Goal: Task Accomplishment & Management: Manage account settings

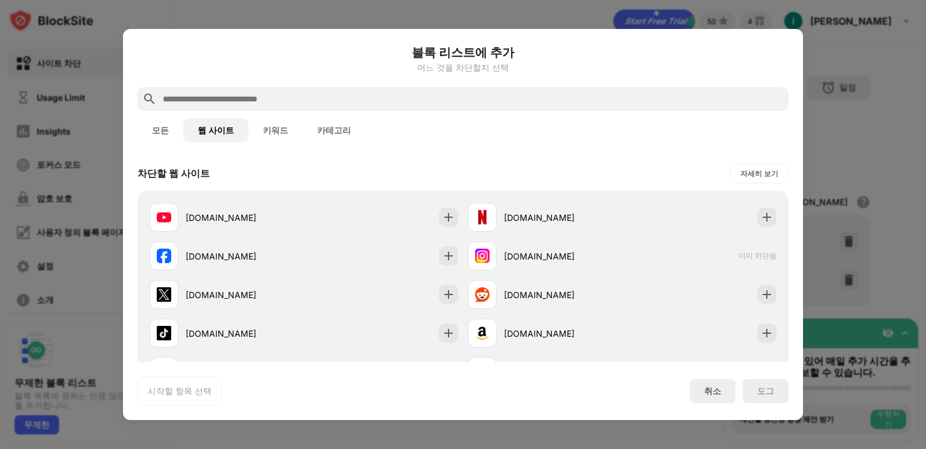
click at [215, 130] on button "웹 사이트" at bounding box center [215, 130] width 65 height 24
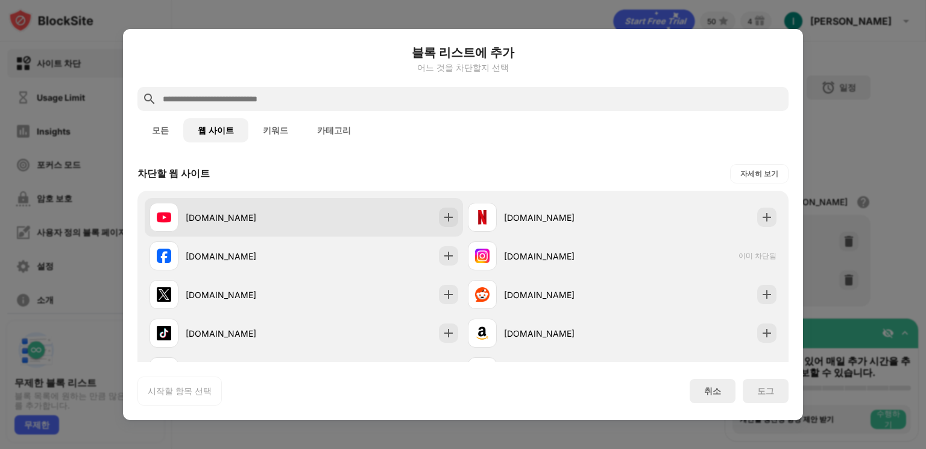
click at [223, 210] on div "youtube.com" at bounding box center [227, 217] width 154 height 29
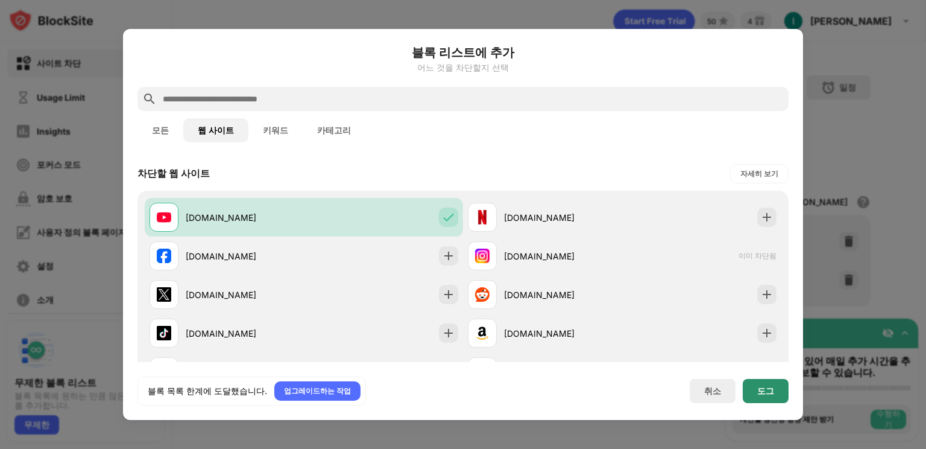
click at [774, 387] on div "도그" at bounding box center [765, 391] width 17 height 10
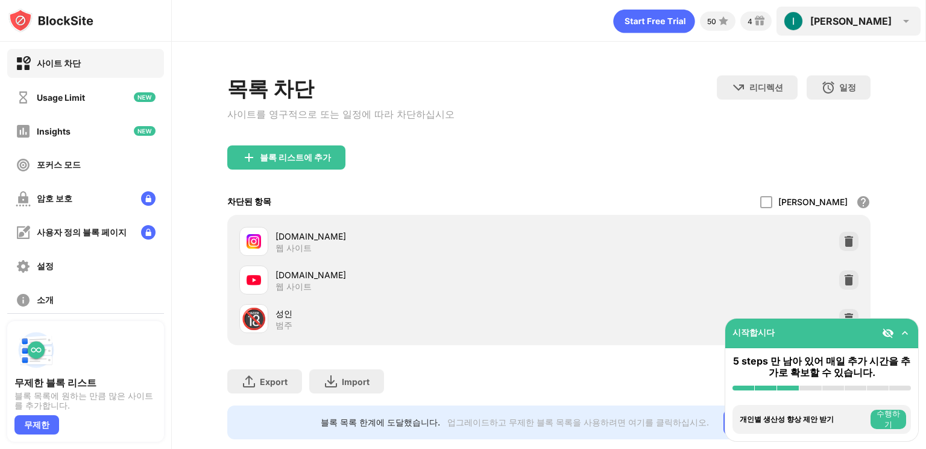
click at [886, 29] on div "Ian Ian View Account Insights Premium Rewards Settings Support Log Out" at bounding box center [849, 21] width 144 height 29
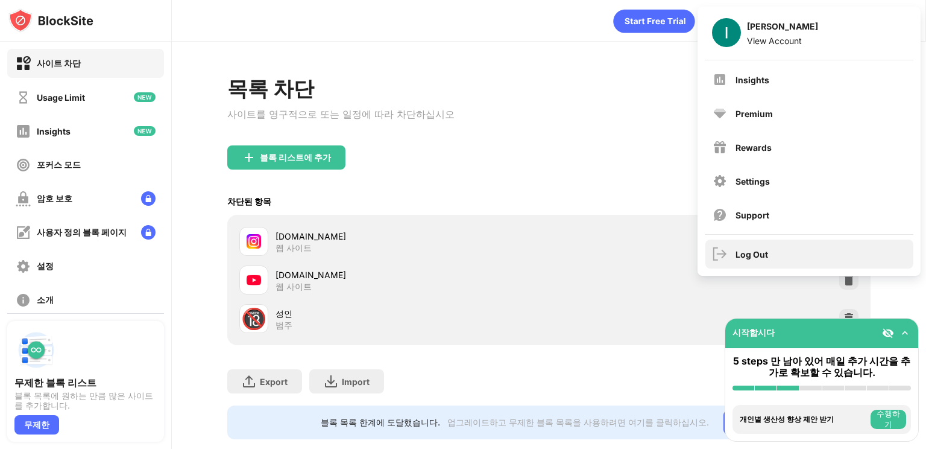
click at [851, 248] on div "Log Out" at bounding box center [810, 253] width 208 height 29
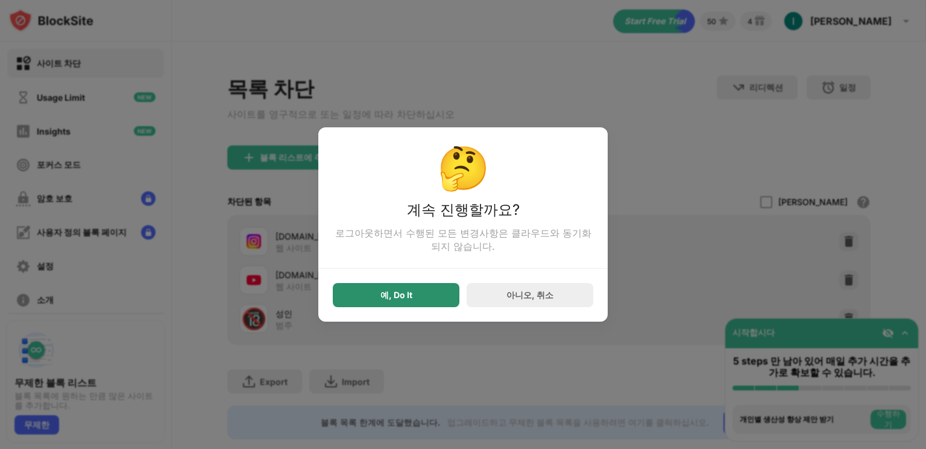
click at [365, 297] on div "예, Do It" at bounding box center [396, 295] width 127 height 24
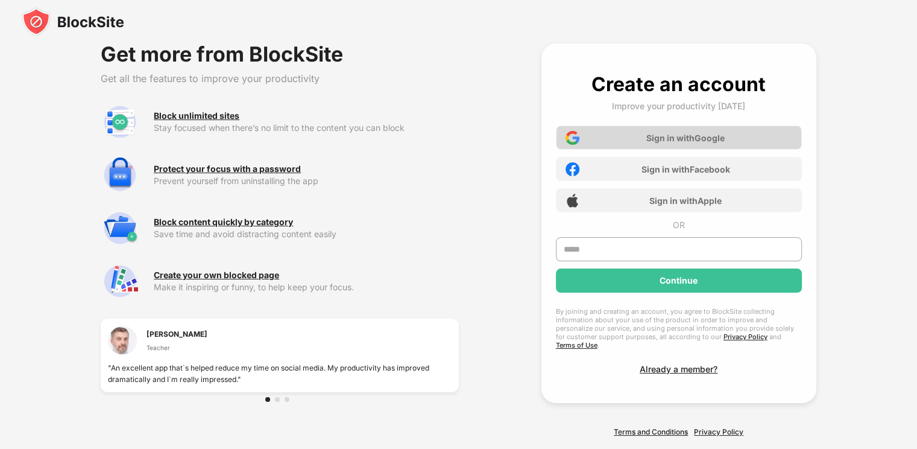
click at [678, 142] on div "Sign in with Google" at bounding box center [685, 138] width 78 height 10
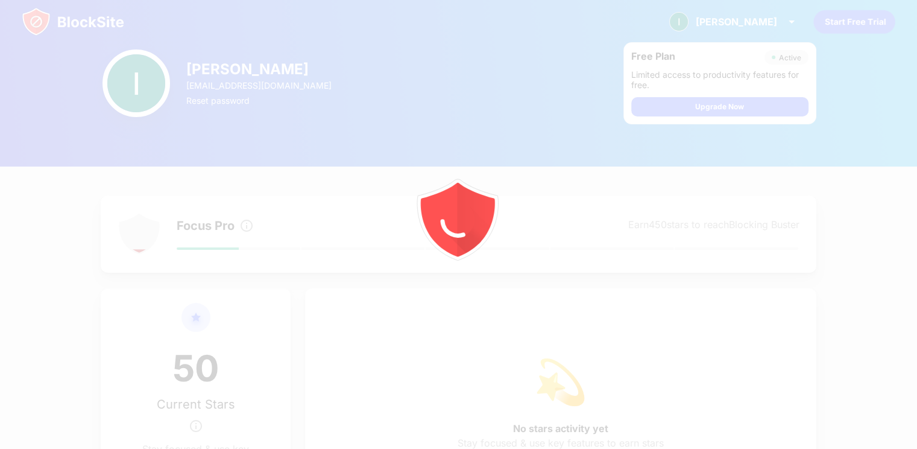
drag, startPoint x: 428, startPoint y: 7, endPoint x: 292, endPoint y: 27, distance: 136.5
click at [292, 27] on div at bounding box center [458, 224] width 917 height 449
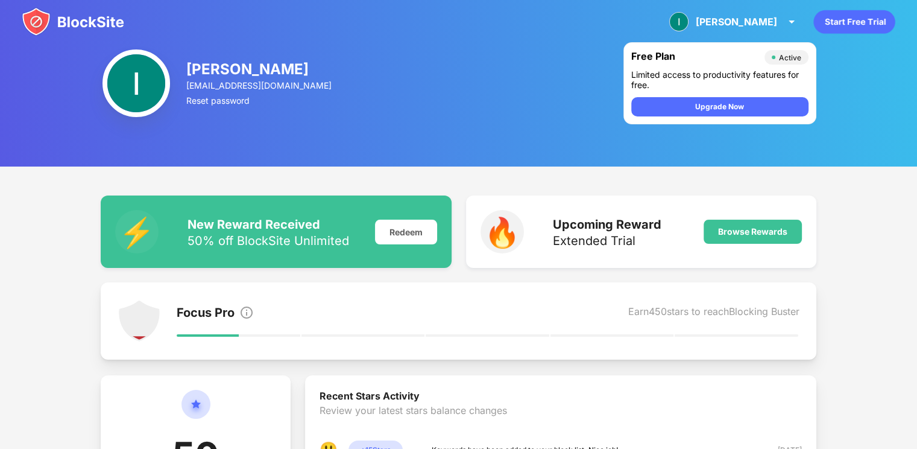
click at [31, 27] on img at bounding box center [73, 21] width 103 height 29
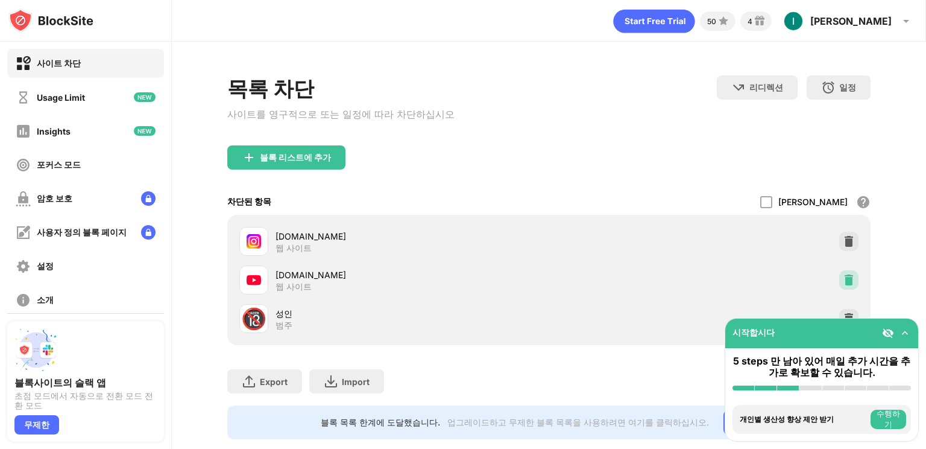
click at [843, 282] on img at bounding box center [849, 280] width 12 height 12
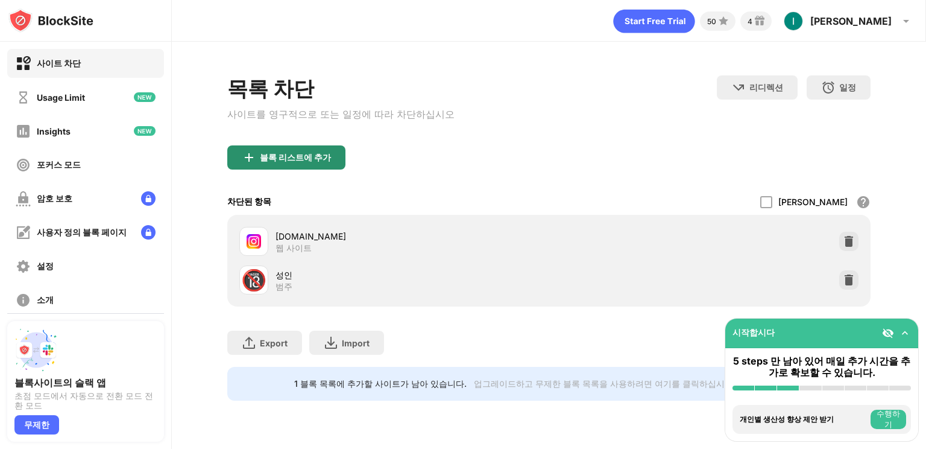
click at [330, 157] on div "블록 리스트에 추가" at bounding box center [286, 157] width 118 height 24
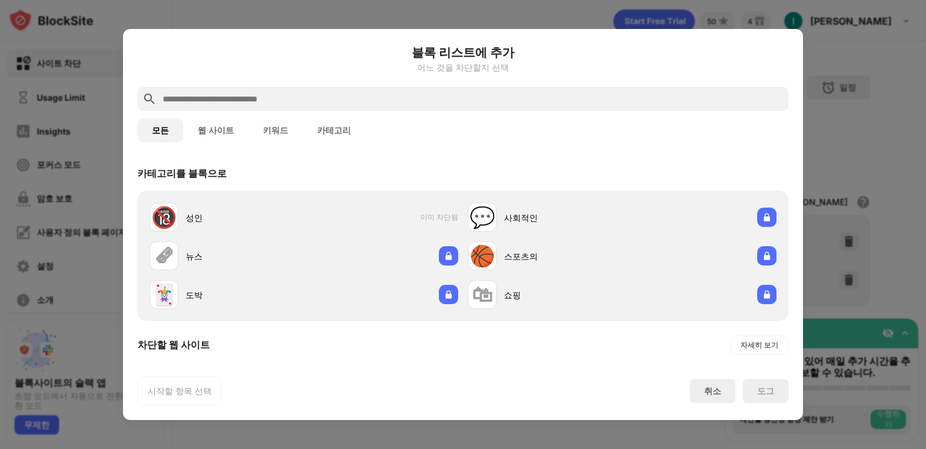
click at [208, 134] on button "웹 사이트" at bounding box center [215, 130] width 65 height 24
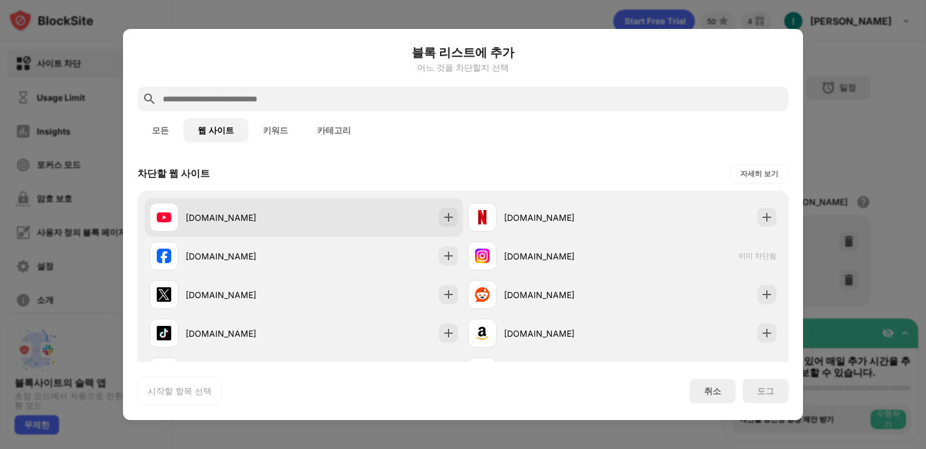
click at [254, 215] on div "youtube.com" at bounding box center [245, 217] width 118 height 13
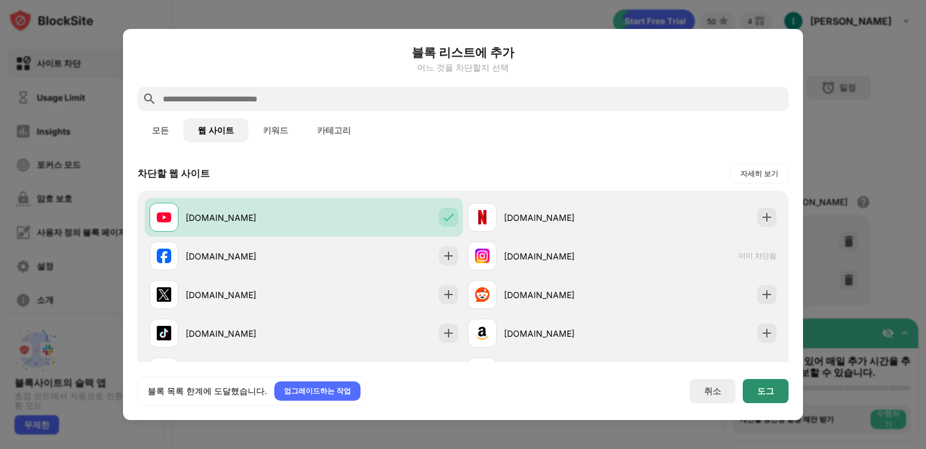
click at [772, 394] on div "도그" at bounding box center [765, 391] width 17 height 10
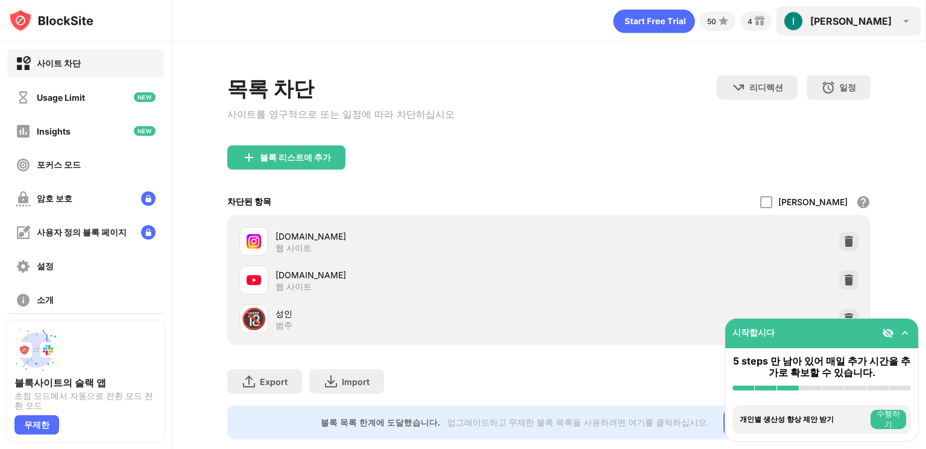
click at [803, 27] on img at bounding box center [793, 20] width 19 height 19
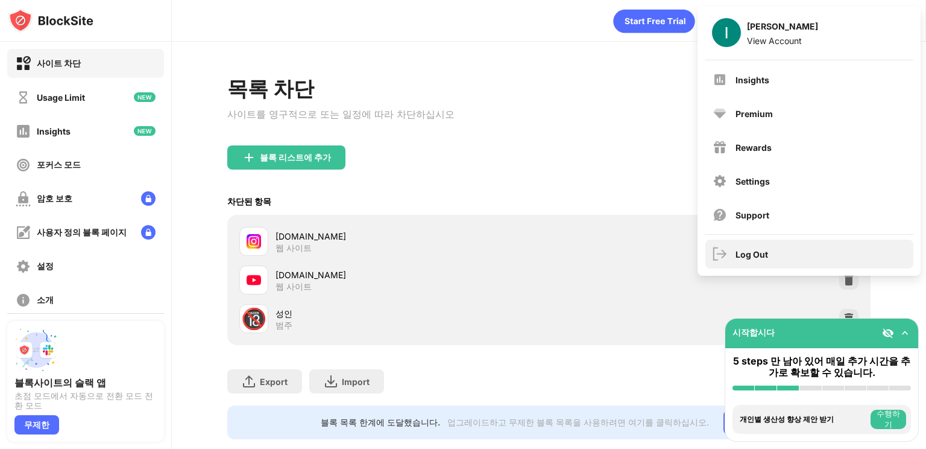
click at [810, 239] on div "Log Out" at bounding box center [810, 253] width 208 height 29
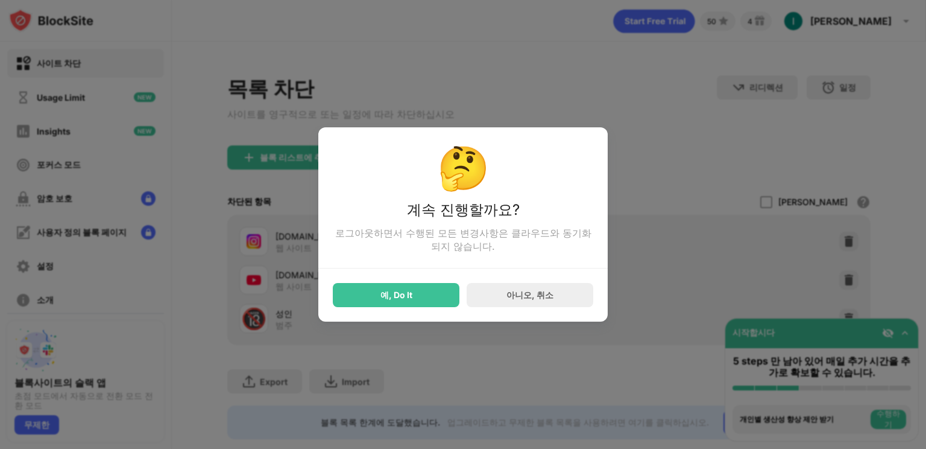
click at [400, 296] on div "예, Do It" at bounding box center [396, 295] width 32 height 10
